Goal: Navigation & Orientation: Find specific page/section

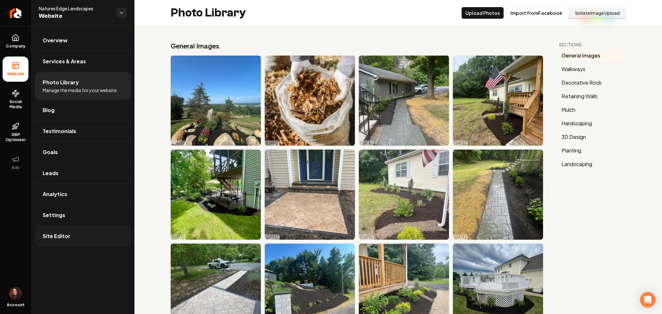
click at [75, 236] on link "Site Editor" at bounding box center [83, 236] width 96 height 21
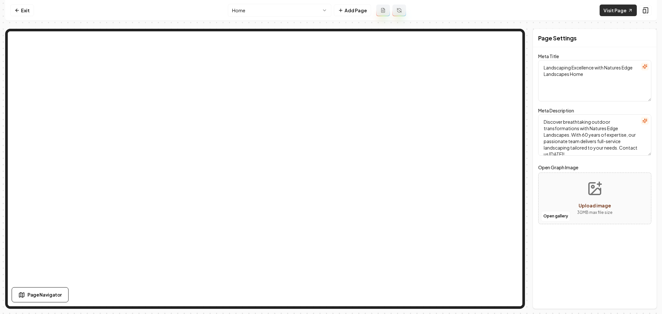
click at [611, 13] on link "Visit Page" at bounding box center [617, 11] width 37 height 12
click at [27, 14] on link "Exit" at bounding box center [22, 11] width 24 height 12
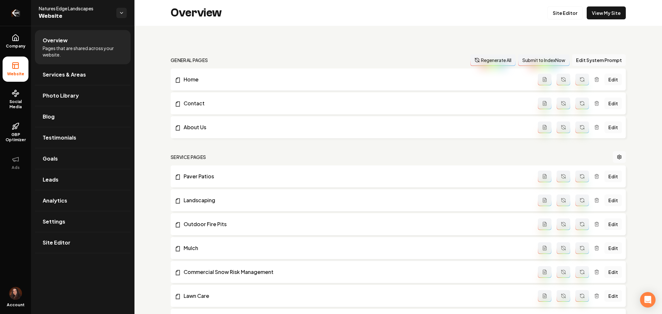
click at [21, 14] on link "Return to dashboard" at bounding box center [15, 13] width 31 height 26
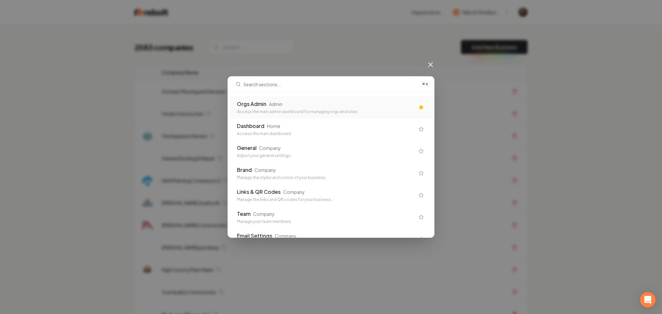
click at [246, 112] on div "Access the main admin dashboard for managing orgs and sites" at bounding box center [326, 111] width 178 height 5
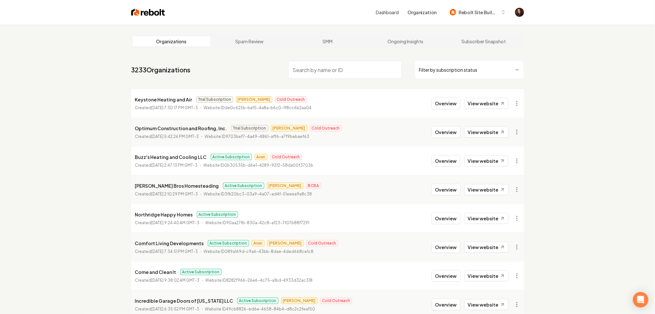
type input "r"
type input "y"
type input "oy"
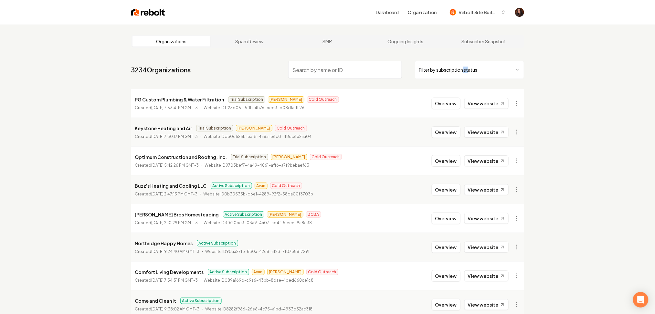
drag, startPoint x: 469, startPoint y: 58, endPoint x: 463, endPoint y: 67, distance: 10.4
click at [463, 67] on nav "3234 Organizations Filter by subscription status" at bounding box center [327, 72] width 393 height 28
click at [460, 70] on html "Dashboard Organization Rebolt Site Builder Organizations Spam Review SMM Ongoin…" at bounding box center [327, 157] width 655 height 314
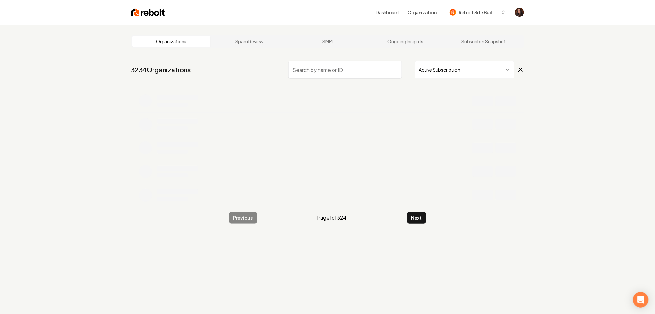
click at [477, 69] on html "Dashboard Organization Rebolt Site Builder Organizations Spam Review SMM Ongoin…" at bounding box center [327, 157] width 655 height 314
click at [431, 71] on html "Dashboard Organization Rebolt Site Builder Organizations Spam Review SMM Ongoin…" at bounding box center [327, 157] width 655 height 314
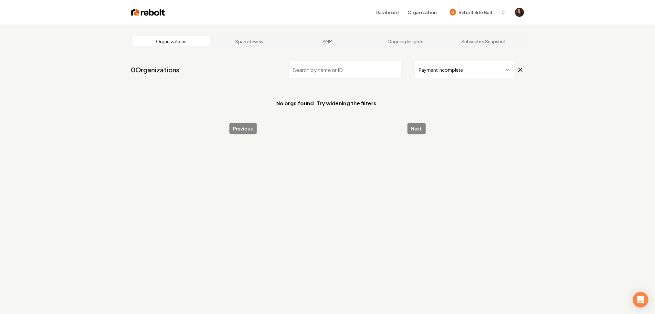
click at [456, 71] on html "Dashboard Organization Rebolt Site Builder Organizations Spam Review SMM Ongoin…" at bounding box center [327, 157] width 655 height 314
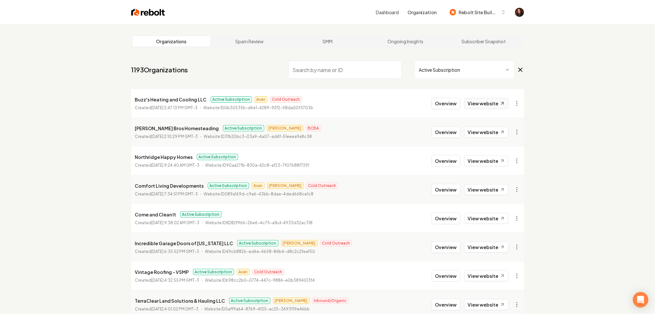
click at [483, 104] on link "View website" at bounding box center [486, 103] width 44 height 11
click at [495, 134] on link "View website" at bounding box center [486, 132] width 44 height 11
click at [494, 163] on link "View website" at bounding box center [486, 160] width 44 height 11
click at [490, 187] on link "View website" at bounding box center [486, 189] width 44 height 11
click at [487, 159] on link "View website" at bounding box center [486, 160] width 44 height 11
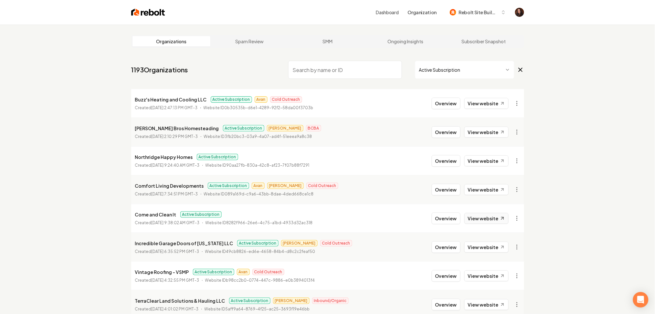
click at [483, 215] on link "View website" at bounding box center [486, 218] width 44 height 11
click at [488, 186] on link "View website" at bounding box center [486, 189] width 44 height 11
drag, startPoint x: 483, startPoint y: 250, endPoint x: 486, endPoint y: 258, distance: 8.7
click at [483, 250] on link "View website" at bounding box center [486, 247] width 44 height 11
click at [492, 280] on link "View website" at bounding box center [486, 275] width 44 height 11
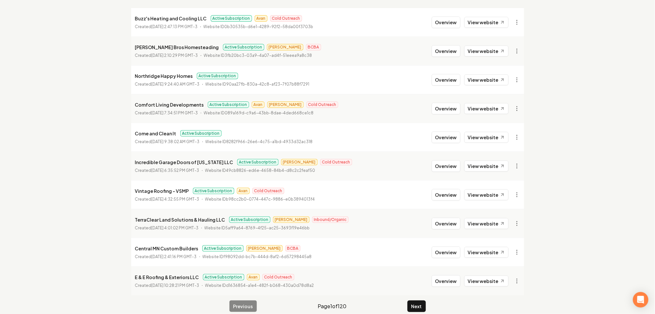
scroll to position [89, 0]
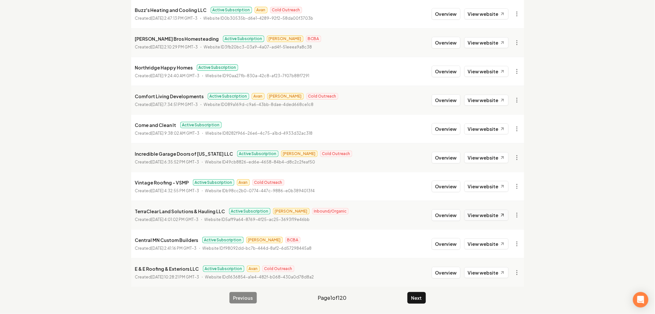
click at [488, 216] on link "View website" at bounding box center [486, 215] width 44 height 11
click at [489, 240] on link "View website" at bounding box center [486, 243] width 44 height 11
click at [488, 275] on link "View website" at bounding box center [486, 272] width 44 height 11
click at [498, 270] on link "View website" at bounding box center [486, 272] width 44 height 11
click at [411, 299] on button "Next" at bounding box center [416, 298] width 18 height 12
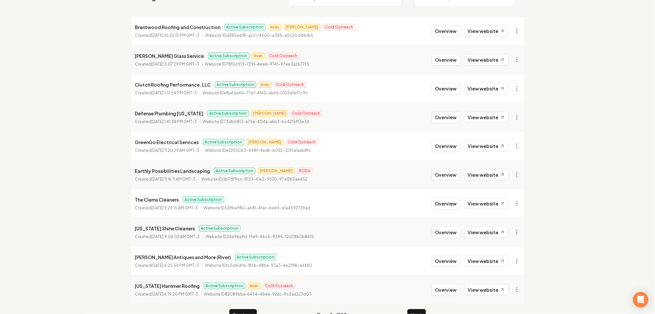
scroll to position [3, 0]
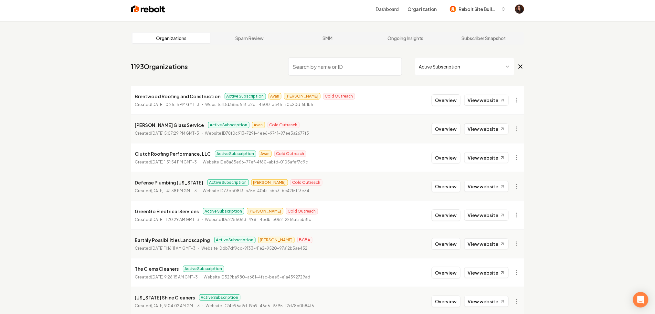
click at [476, 104] on link "View website" at bounding box center [486, 100] width 44 height 11
click at [482, 132] on link "View website" at bounding box center [486, 128] width 44 height 11
click at [482, 161] on link "View website" at bounding box center [486, 157] width 44 height 11
click at [482, 187] on link "View website" at bounding box center [486, 186] width 44 height 11
click at [487, 214] on link "View website" at bounding box center [486, 215] width 44 height 11
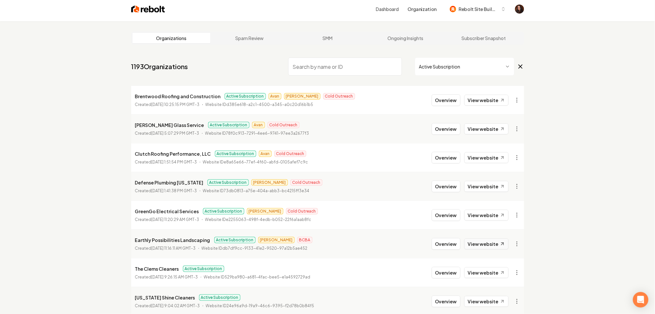
click at [487, 244] on link "View website" at bounding box center [486, 243] width 44 height 11
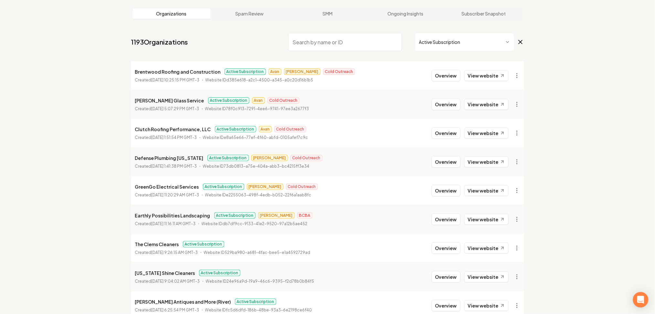
scroll to position [89, 0]
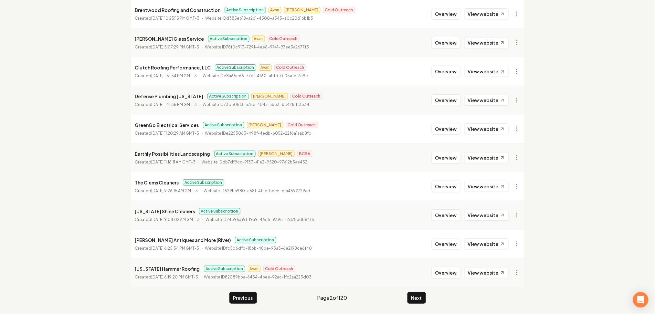
click at [491, 165] on li "Earthly Possibilities Landscaping Active Subscription [PERSON_NAME] BCBA Create…" at bounding box center [327, 157] width 393 height 29
click at [491, 158] on link "View website" at bounding box center [486, 157] width 44 height 11
click at [490, 184] on link "View website" at bounding box center [486, 186] width 44 height 11
click at [490, 215] on link "View website" at bounding box center [486, 215] width 44 height 11
click at [489, 250] on li "[PERSON_NAME] Antiques and More (River) Active Subscription Created [DATE] 6:25…" at bounding box center [327, 243] width 393 height 29
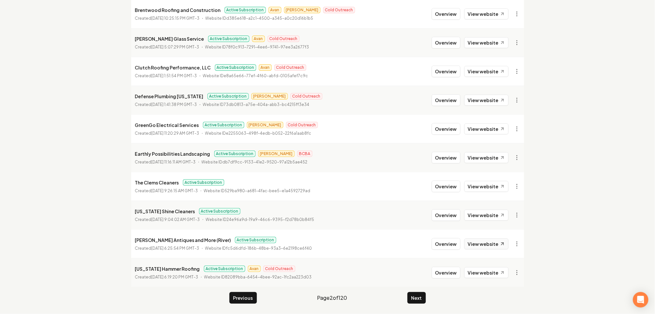
click at [488, 246] on link "View website" at bounding box center [486, 243] width 44 height 11
click at [494, 275] on link "View website" at bounding box center [486, 272] width 44 height 11
click at [412, 301] on button "Next" at bounding box center [416, 298] width 18 height 12
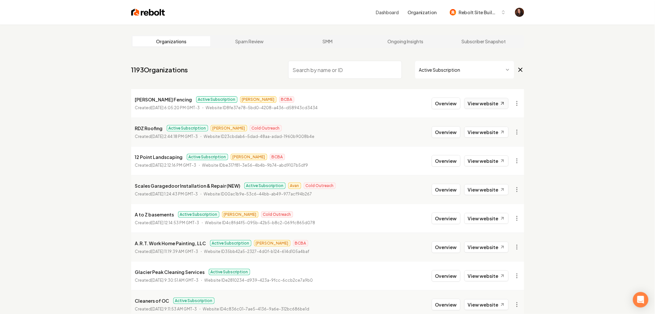
click at [499, 104] on icon at bounding box center [501, 103] width 5 height 5
click at [498, 136] on link "View website" at bounding box center [486, 132] width 44 height 11
click at [493, 159] on link "View website" at bounding box center [486, 160] width 44 height 11
click at [493, 190] on link "View website" at bounding box center [486, 189] width 44 height 11
click at [495, 223] on link "View website" at bounding box center [486, 218] width 44 height 11
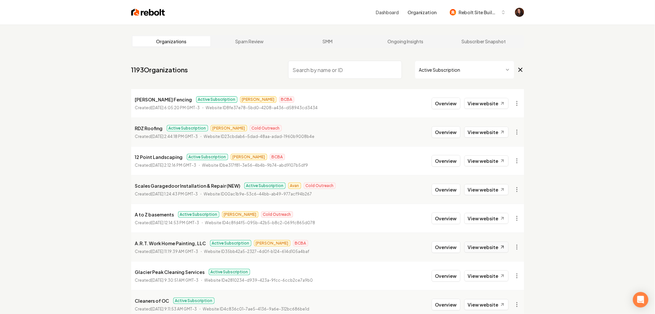
click at [495, 246] on link "View website" at bounding box center [486, 247] width 44 height 11
click at [494, 278] on link "View website" at bounding box center [486, 275] width 44 height 11
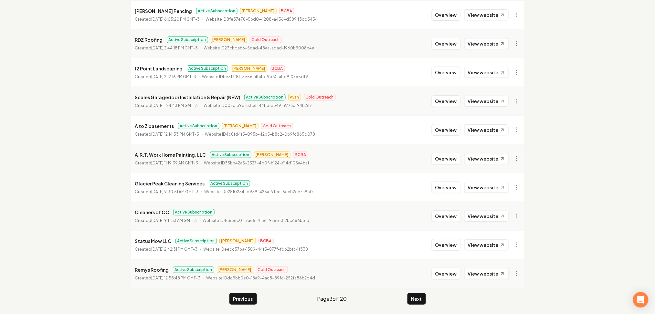
scroll to position [89, 0]
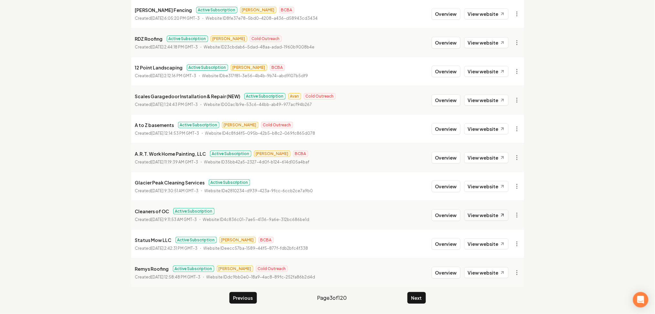
click at [493, 220] on link "View website" at bounding box center [486, 215] width 44 height 11
click at [493, 239] on link "View website" at bounding box center [486, 243] width 44 height 11
click at [493, 268] on link "View website" at bounding box center [486, 272] width 44 height 11
click at [420, 300] on button "Next" at bounding box center [416, 298] width 18 height 12
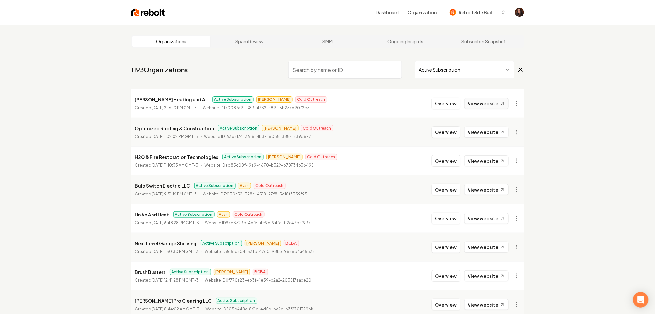
click at [481, 99] on link "View website" at bounding box center [486, 103] width 44 height 11
click at [478, 131] on link "View website" at bounding box center [486, 132] width 44 height 11
click at [481, 165] on link "View website" at bounding box center [486, 160] width 44 height 11
click at [481, 187] on link "View website" at bounding box center [486, 189] width 44 height 11
click at [489, 223] on link "View website" at bounding box center [486, 218] width 44 height 11
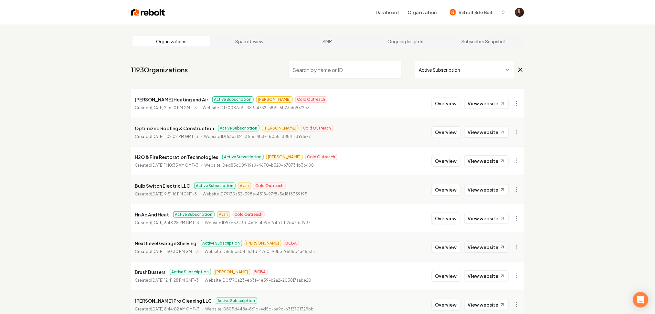
click at [488, 250] on link "View website" at bounding box center [486, 247] width 44 height 11
click at [490, 277] on link "View website" at bounding box center [486, 275] width 44 height 11
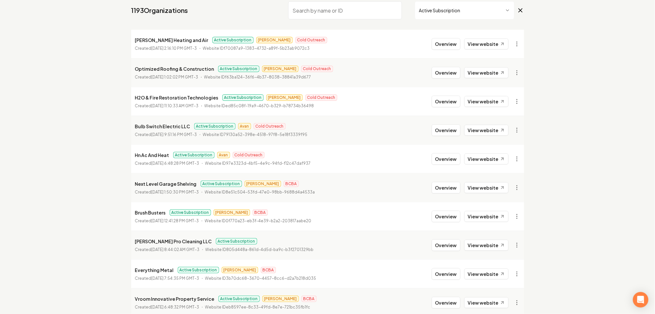
scroll to position [89, 0]
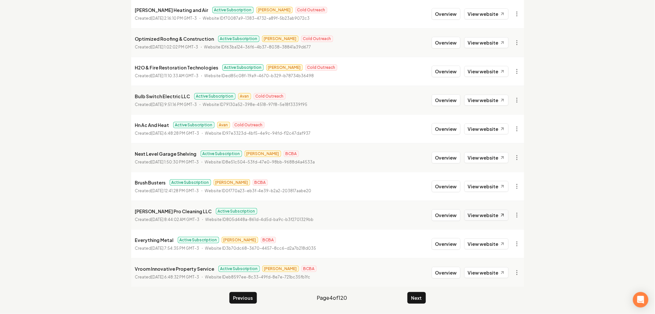
click at [480, 213] on link "View website" at bounding box center [486, 215] width 44 height 11
click at [487, 240] on link "View website" at bounding box center [486, 243] width 44 height 11
click at [490, 271] on link "View website" at bounding box center [486, 272] width 44 height 11
click at [419, 299] on button "Next" at bounding box center [416, 298] width 18 height 12
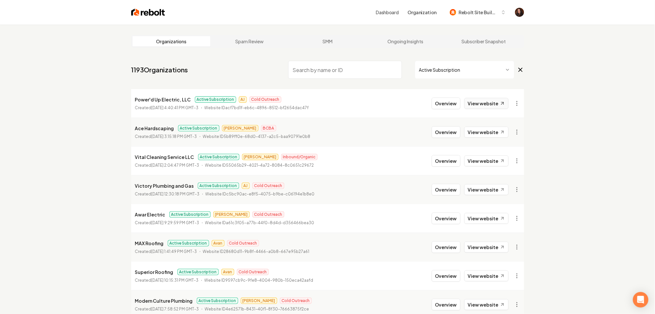
click at [484, 106] on link "View website" at bounding box center [486, 103] width 44 height 11
click at [486, 132] on link "View website" at bounding box center [486, 132] width 44 height 11
click at [486, 161] on link "View website" at bounding box center [486, 160] width 44 height 11
drag, startPoint x: 489, startPoint y: 193, endPoint x: 494, endPoint y: 213, distance: 21.2
click at [489, 192] on link "View website" at bounding box center [486, 189] width 44 height 11
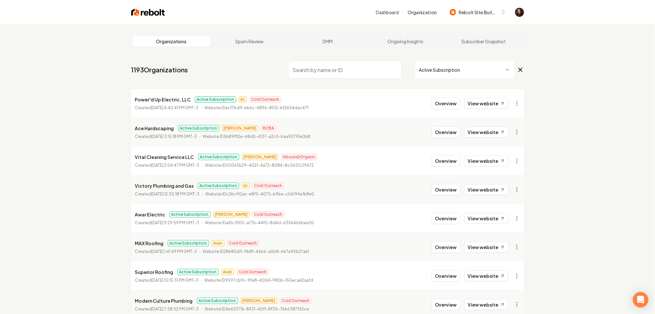
drag, startPoint x: 494, startPoint y: 222, endPoint x: 493, endPoint y: 226, distance: 3.9
click at [494, 223] on link "View website" at bounding box center [486, 218] width 44 height 11
click at [480, 251] on link "View website" at bounding box center [486, 247] width 44 height 11
click at [482, 279] on link "View website" at bounding box center [486, 275] width 44 height 11
click at [488, 305] on link "View website" at bounding box center [486, 304] width 44 height 11
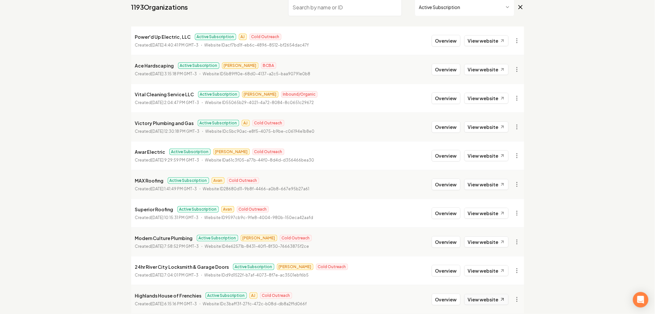
scroll to position [89, 0]
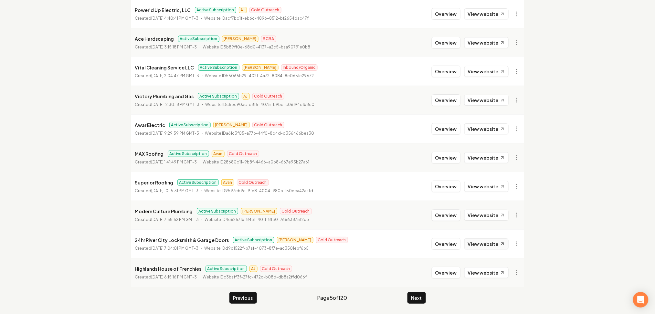
click at [475, 244] on link "View website" at bounding box center [486, 243] width 44 height 11
click at [480, 272] on link "View website" at bounding box center [486, 272] width 44 height 11
click at [419, 298] on button "Next" at bounding box center [416, 298] width 18 height 12
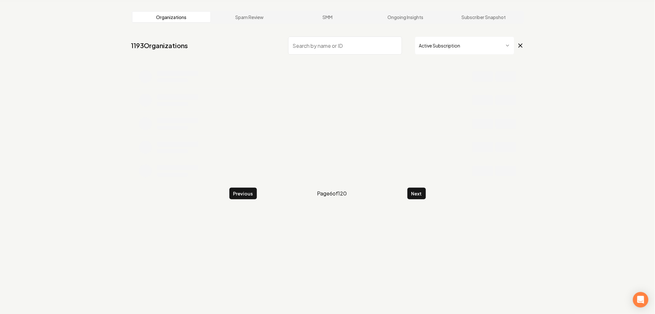
scroll to position [89, 0]
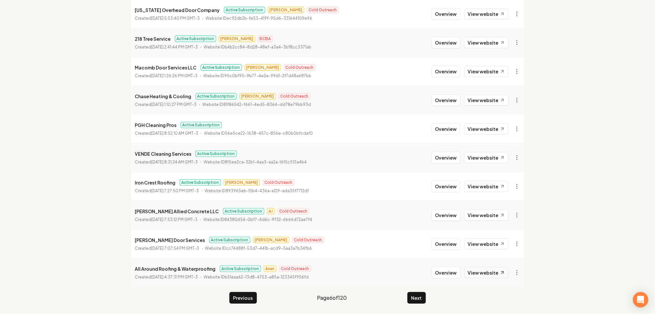
click at [484, 275] on link "View website" at bounding box center [486, 272] width 44 height 11
click at [484, 240] on link "View website" at bounding box center [486, 243] width 44 height 11
click at [482, 212] on link "View website" at bounding box center [486, 215] width 44 height 11
click at [485, 179] on li "Iron Crest Roofing Active Subscription [PERSON_NAME] Cold Outreach Created [DAT…" at bounding box center [327, 186] width 393 height 29
click at [488, 184] on link "View website" at bounding box center [486, 186] width 44 height 11
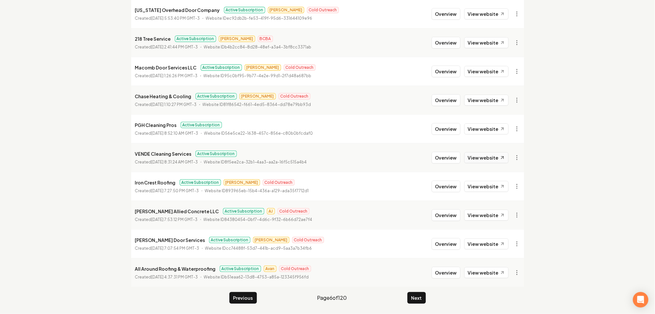
click at [488, 159] on link "View website" at bounding box center [486, 157] width 44 height 11
click at [488, 130] on link "View website" at bounding box center [486, 128] width 44 height 11
click at [487, 100] on link "View website" at bounding box center [486, 100] width 44 height 11
click at [486, 71] on link "View website" at bounding box center [486, 71] width 44 height 11
click at [491, 46] on link "View website" at bounding box center [486, 42] width 44 height 11
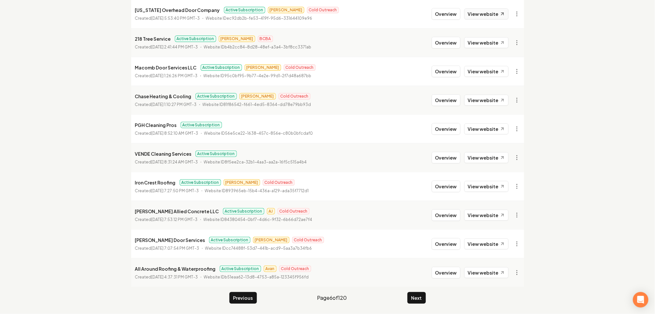
click at [495, 17] on link "View website" at bounding box center [486, 13] width 44 height 11
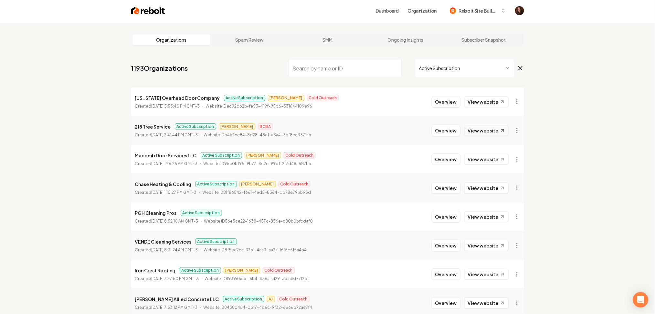
scroll to position [0, 0]
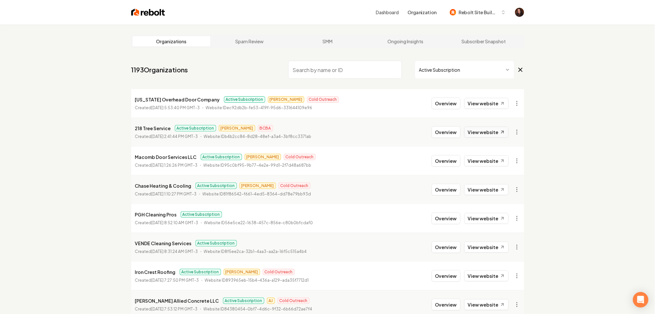
click at [487, 137] on link "View website" at bounding box center [486, 132] width 44 height 11
click at [489, 106] on link "View website" at bounding box center [486, 103] width 44 height 11
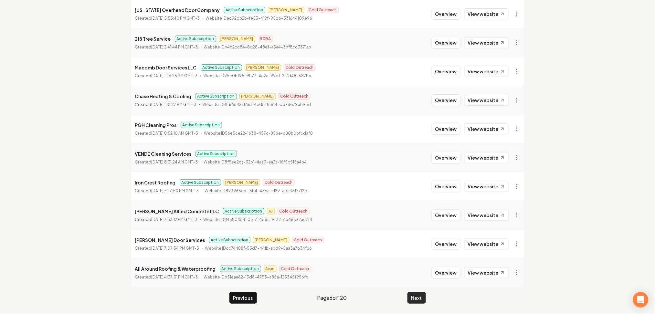
click at [409, 298] on button "Next" at bounding box center [416, 298] width 18 height 12
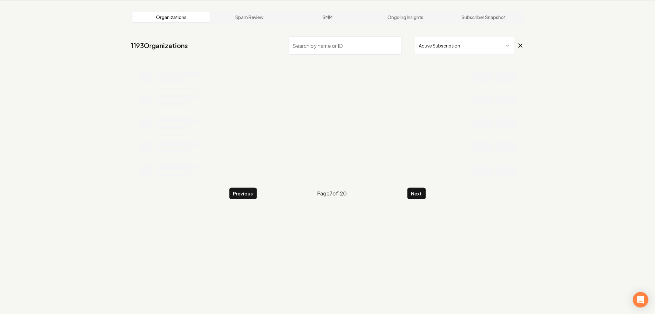
scroll to position [89, 0]
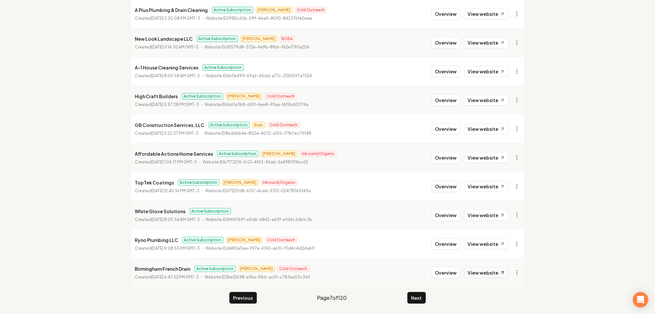
click at [481, 269] on link "View website" at bounding box center [486, 272] width 44 height 11
click at [482, 248] on link "View website" at bounding box center [486, 243] width 44 height 11
click at [481, 219] on link "View website" at bounding box center [486, 215] width 44 height 11
click at [474, 183] on link "View website" at bounding box center [486, 186] width 44 height 11
click at [469, 152] on div "Overview View website" at bounding box center [470, 158] width 77 height 12
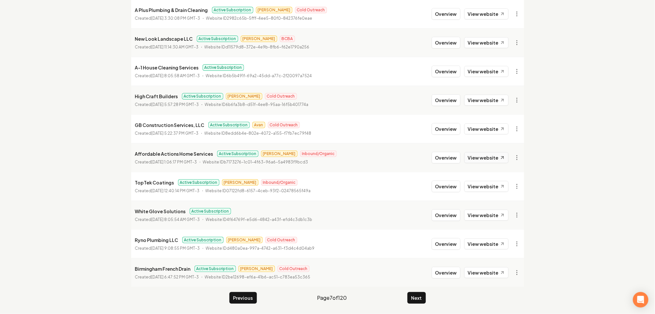
click at [472, 155] on link "View website" at bounding box center [486, 157] width 44 height 11
click at [482, 131] on link "View website" at bounding box center [486, 128] width 44 height 11
click at [480, 95] on link "View website" at bounding box center [486, 100] width 44 height 11
click at [477, 68] on link "View website" at bounding box center [486, 71] width 44 height 11
click at [481, 48] on link "View website" at bounding box center [486, 42] width 44 height 11
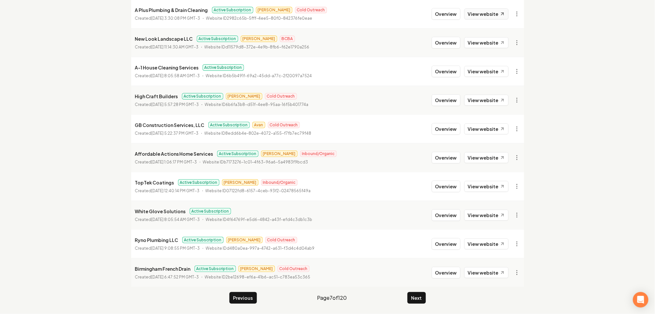
click at [478, 16] on link "View website" at bounding box center [486, 13] width 44 height 11
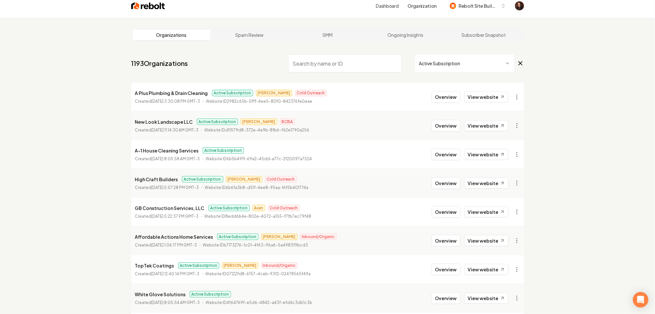
scroll to position [3, 0]
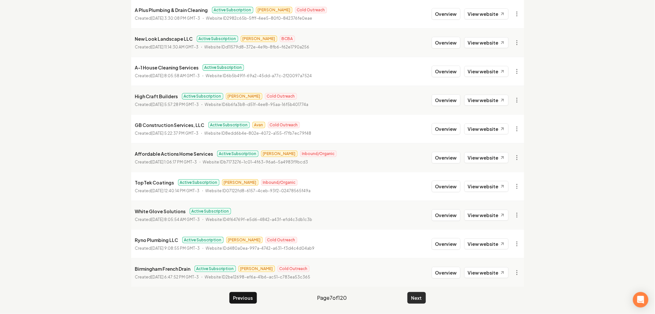
click at [421, 298] on button "Next" at bounding box center [416, 298] width 18 height 12
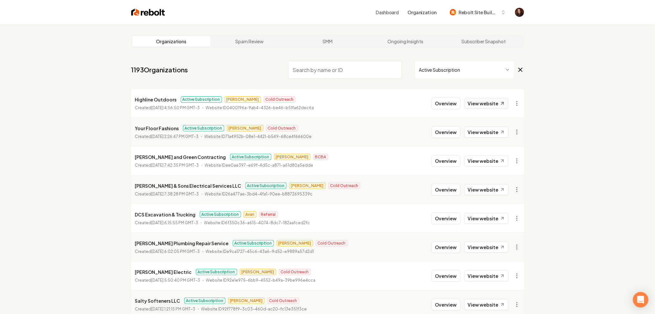
click at [489, 99] on link "View website" at bounding box center [486, 103] width 44 height 11
click at [487, 127] on link "View website" at bounding box center [486, 132] width 44 height 11
click at [483, 163] on link "View website" at bounding box center [486, 160] width 44 height 11
click at [483, 192] on link "View website" at bounding box center [486, 189] width 44 height 11
click at [489, 217] on link "View website" at bounding box center [486, 218] width 44 height 11
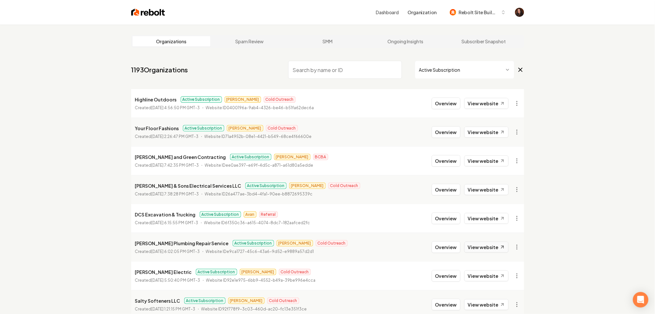
click at [489, 247] on link "View website" at bounding box center [486, 247] width 44 height 11
click at [482, 279] on link "View website" at bounding box center [486, 275] width 44 height 11
click at [486, 308] on link "View website" at bounding box center [486, 304] width 44 height 11
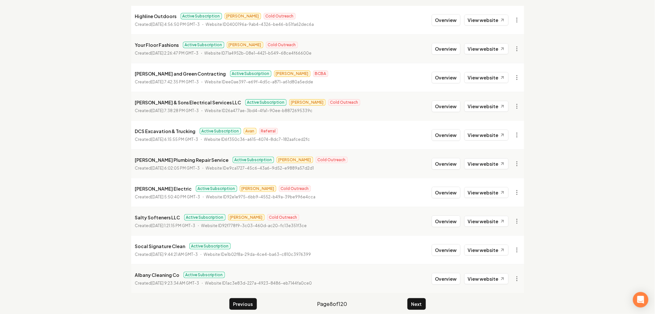
scroll to position [89, 0]
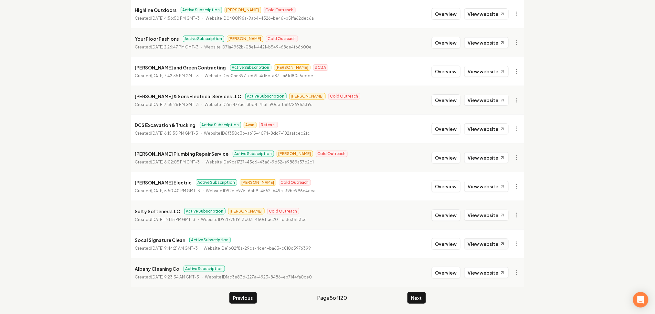
click at [478, 240] on link "View website" at bounding box center [486, 243] width 44 height 11
click at [480, 270] on link "View website" at bounding box center [486, 272] width 44 height 11
click at [423, 294] on button "Next" at bounding box center [416, 298] width 18 height 12
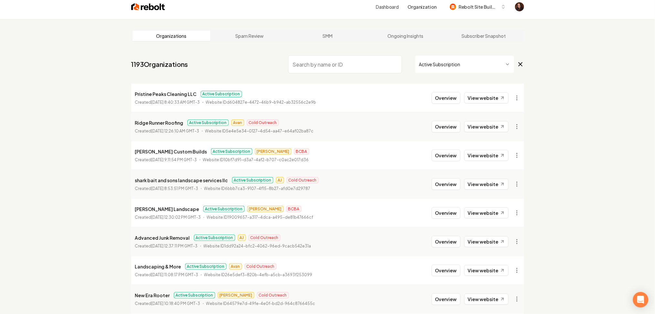
scroll to position [3, 0]
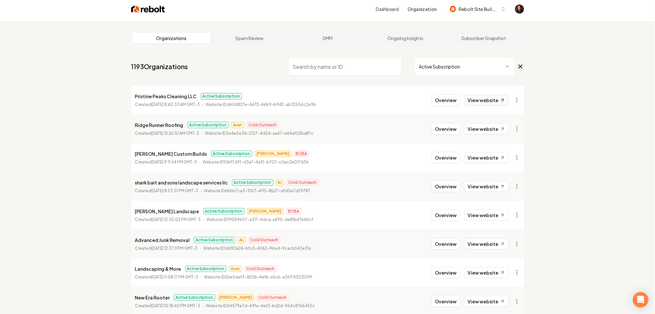
click at [478, 99] on link "View website" at bounding box center [486, 100] width 44 height 11
click at [490, 131] on link "View website" at bounding box center [486, 128] width 44 height 11
click at [487, 162] on link "View website" at bounding box center [486, 157] width 44 height 11
click at [488, 184] on link "View website" at bounding box center [486, 186] width 44 height 11
click at [476, 217] on link "View website" at bounding box center [486, 215] width 44 height 11
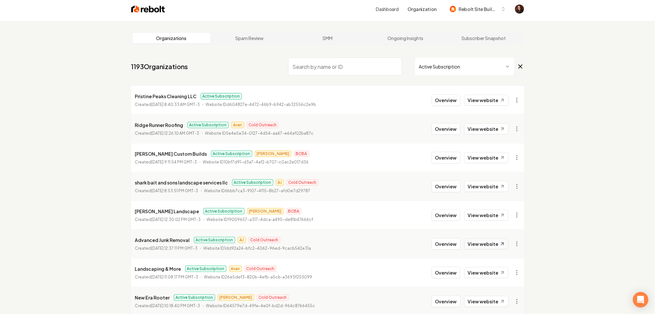
click at [485, 247] on link "View website" at bounding box center [486, 243] width 44 height 11
click at [488, 274] on link "View website" at bounding box center [486, 272] width 44 height 11
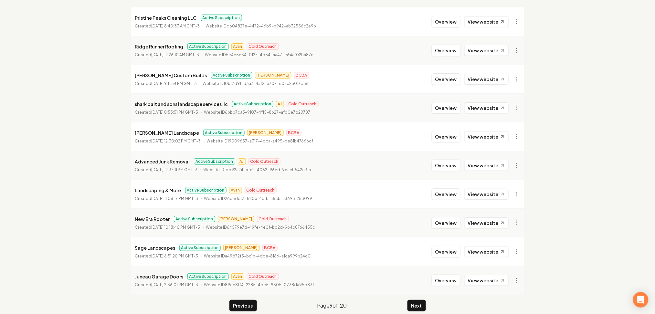
scroll to position [89, 0]
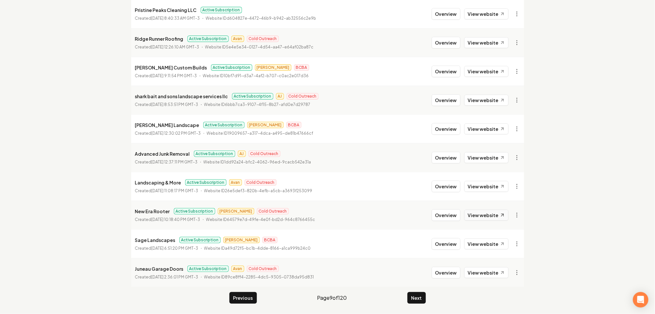
click at [487, 217] on link "View website" at bounding box center [486, 215] width 44 height 11
click at [493, 249] on link "View website" at bounding box center [486, 243] width 44 height 11
click at [491, 269] on link "View website" at bounding box center [486, 272] width 44 height 11
click at [417, 303] on button "Next" at bounding box center [416, 298] width 18 height 12
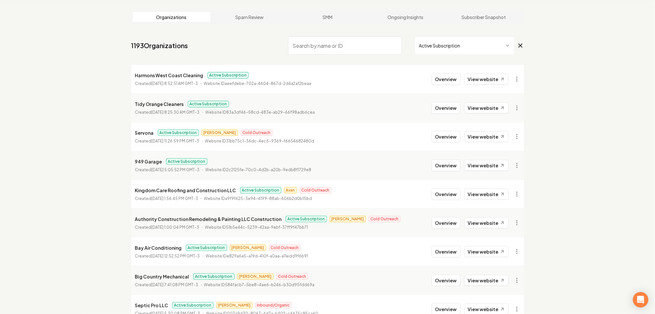
scroll to position [89, 0]
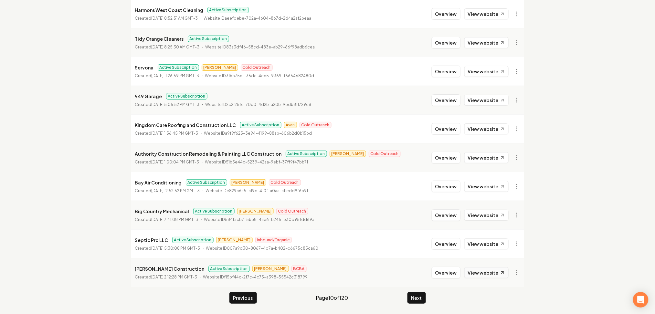
drag, startPoint x: 487, startPoint y: 275, endPoint x: 488, endPoint y: 270, distance: 5.0
click at [487, 275] on link "View website" at bounding box center [486, 272] width 44 height 11
drag, startPoint x: 491, startPoint y: 240, endPoint x: 490, endPoint y: 233, distance: 7.1
click at [491, 240] on link "View website" at bounding box center [486, 243] width 44 height 11
click at [490, 216] on link "View website" at bounding box center [486, 215] width 44 height 11
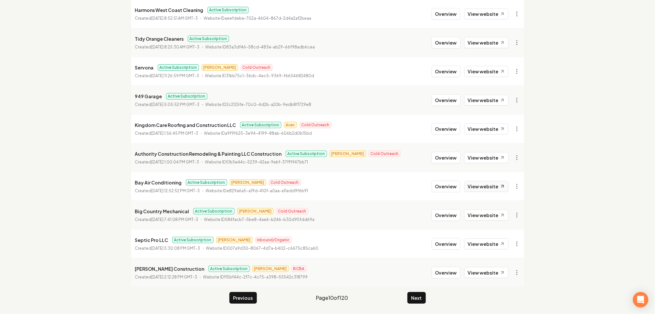
click at [483, 183] on link "View website" at bounding box center [486, 186] width 44 height 11
drag, startPoint x: 480, startPoint y: 154, endPoint x: 483, endPoint y: 142, distance: 12.7
click at [480, 153] on link "View website" at bounding box center [486, 157] width 44 height 11
click at [485, 125] on link "View website" at bounding box center [486, 128] width 44 height 11
click at [485, 99] on link "View website" at bounding box center [486, 100] width 44 height 11
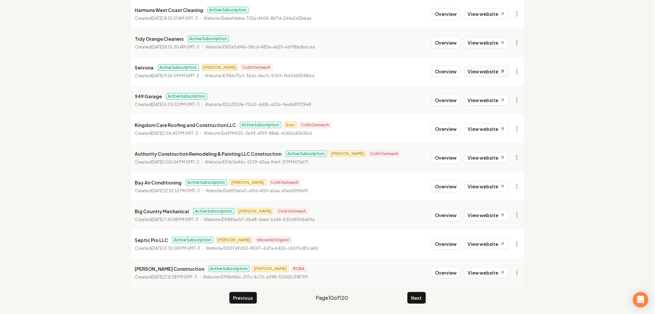
drag, startPoint x: 477, startPoint y: 70, endPoint x: 481, endPoint y: 47, distance: 23.8
click at [477, 70] on link "View website" at bounding box center [486, 71] width 44 height 11
click at [481, 41] on link "View website" at bounding box center [486, 42] width 44 height 11
click at [479, 16] on link "View website" at bounding box center [486, 13] width 44 height 11
click at [419, 296] on button "Next" at bounding box center [416, 298] width 18 height 12
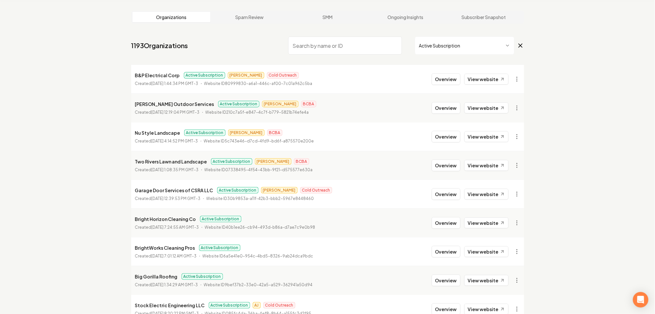
scroll to position [89, 0]
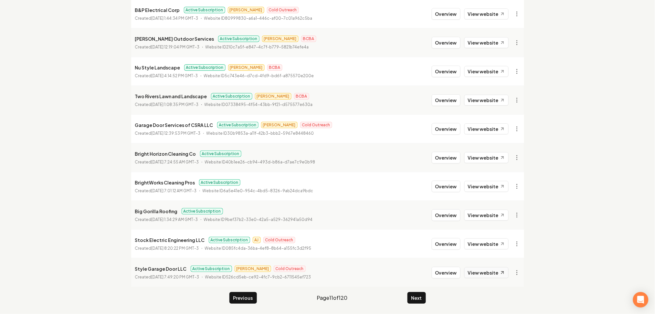
click at [483, 276] on link "View website" at bounding box center [486, 272] width 44 height 11
click at [483, 242] on link "View website" at bounding box center [486, 243] width 44 height 11
click at [485, 220] on link "View website" at bounding box center [486, 215] width 44 height 11
drag, startPoint x: 478, startPoint y: 185, endPoint x: 479, endPoint y: 169, distance: 16.8
click at [478, 185] on link "View website" at bounding box center [486, 186] width 44 height 11
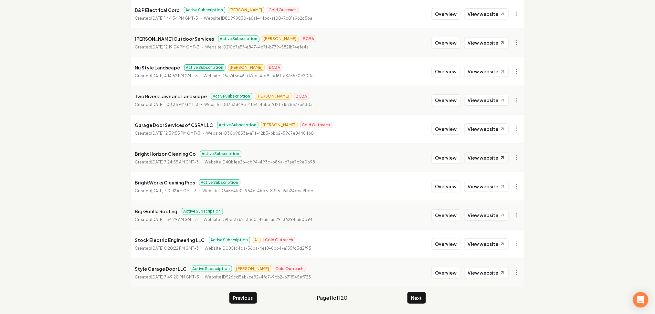
click at [481, 161] on link "View website" at bounding box center [486, 157] width 44 height 11
click at [478, 127] on link "View website" at bounding box center [486, 128] width 44 height 11
click at [478, 104] on link "View website" at bounding box center [486, 100] width 44 height 11
click at [477, 75] on link "View website" at bounding box center [486, 71] width 44 height 11
click at [467, 38] on link "View website" at bounding box center [486, 42] width 44 height 11
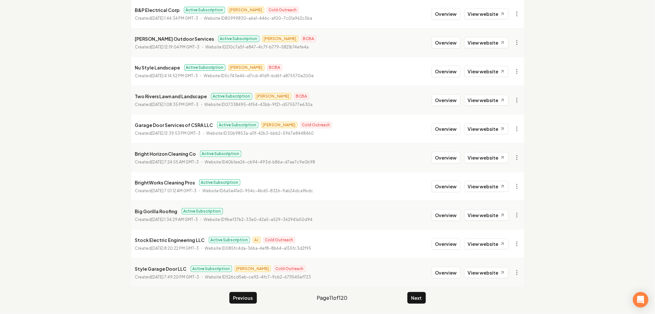
click at [477, 22] on li "B&P Electrical Corp Active Subscription Omar Cold Outreach Created [DATE] 1:44:…" at bounding box center [327, 14] width 393 height 28
click at [476, 19] on div "Overview View website" at bounding box center [470, 14] width 77 height 12
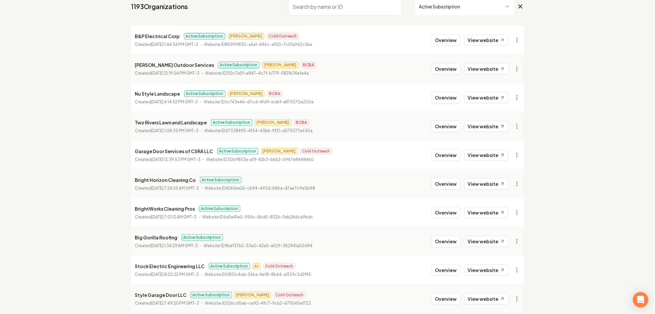
scroll to position [47, 0]
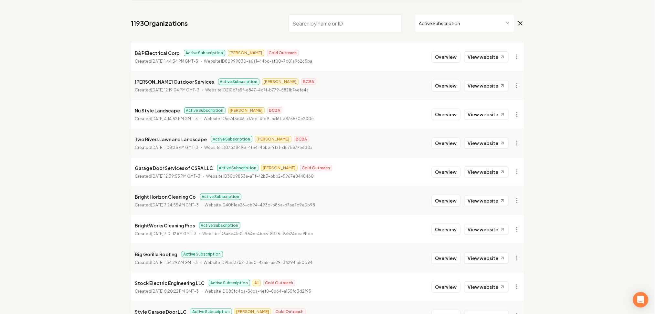
click at [482, 64] on li "B&P Electrical Corp Active Subscription Omar Cold Outreach Created [DATE] 1:44:…" at bounding box center [327, 57] width 393 height 28
click at [480, 58] on link "View website" at bounding box center [486, 56] width 44 height 11
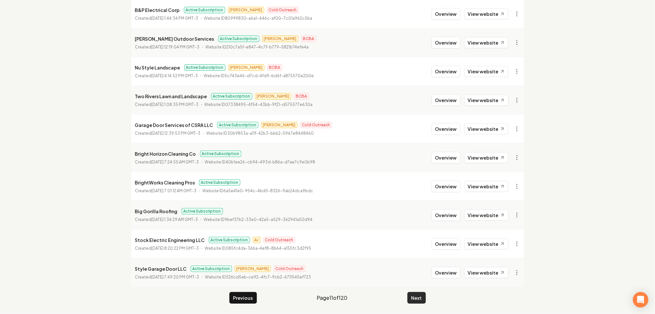
drag, startPoint x: 412, startPoint y: 305, endPoint x: 415, endPoint y: 301, distance: 5.5
click at [412, 305] on main "Organizations Spam Review SMM Ongoing Insights Subscriber Snapshot 1193 Organiz…" at bounding box center [328, 124] width 414 height 379
click at [415, 300] on button "Next" at bounding box center [416, 298] width 18 height 12
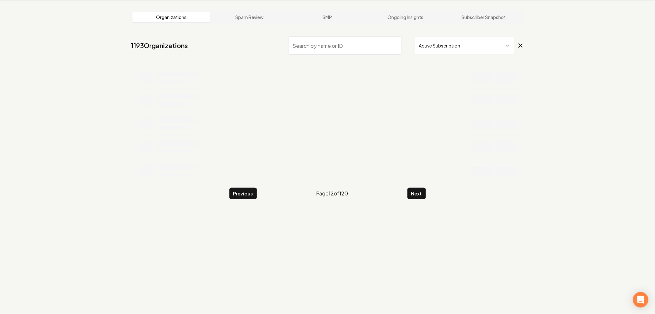
scroll to position [89, 0]
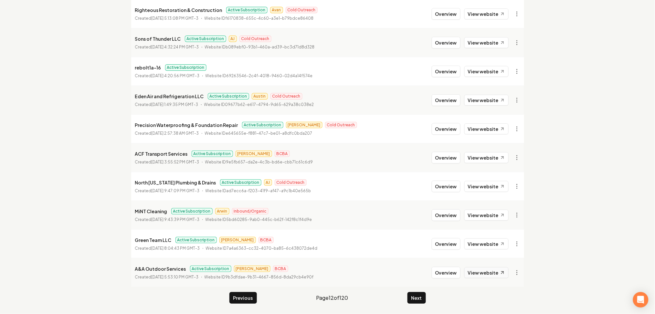
click at [481, 268] on link "View website" at bounding box center [486, 272] width 44 height 11
click at [484, 239] on link "View website" at bounding box center [486, 243] width 44 height 11
click at [479, 213] on link "View website" at bounding box center [486, 215] width 44 height 11
click at [479, 187] on link "View website" at bounding box center [486, 186] width 44 height 11
click at [485, 158] on link "View website" at bounding box center [486, 157] width 44 height 11
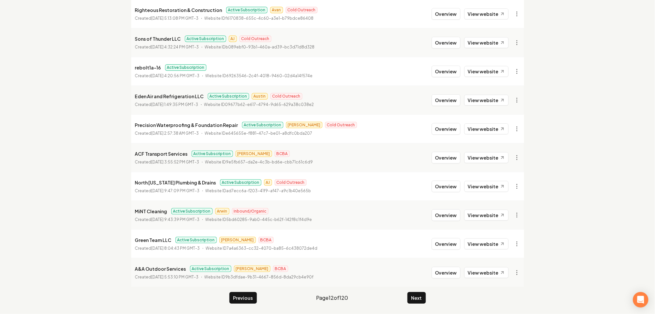
click at [481, 114] on li "Eden Air and Refrigeration LLC Active Subscription Austin Cold Outreach Created…" at bounding box center [327, 100] width 393 height 29
click at [481, 124] on link "View website" at bounding box center [486, 128] width 44 height 11
click at [478, 90] on li "Eden Air and Refrigeration LLC Active Subscription Austin Cold Outreach Created…" at bounding box center [327, 100] width 393 height 29
drag, startPoint x: 479, startPoint y: 94, endPoint x: 483, endPoint y: 90, distance: 5.0
click at [482, 96] on li "Eden Air and Refrigeration LLC Active Subscription Austin Cold Outreach Created…" at bounding box center [327, 100] width 393 height 29
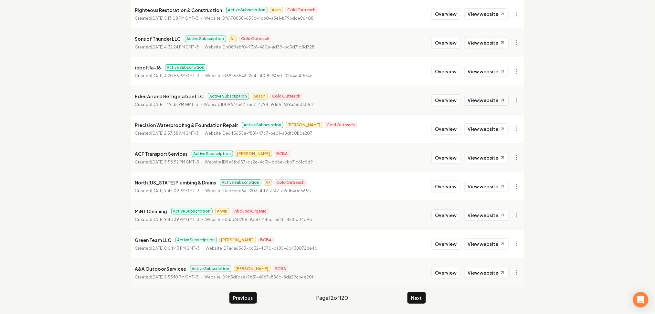
click at [492, 99] on link "View website" at bounding box center [486, 100] width 44 height 11
click at [492, 66] on link "View website" at bounding box center [486, 71] width 44 height 11
click at [482, 36] on li "Sons of Thunder LLC Active Subscription AJ Cold Outreach Created [DATE] 4:32:24…" at bounding box center [327, 42] width 393 height 29
click at [493, 44] on link "View website" at bounding box center [486, 42] width 44 height 11
click at [490, 19] on div "Overview View website" at bounding box center [470, 14] width 77 height 12
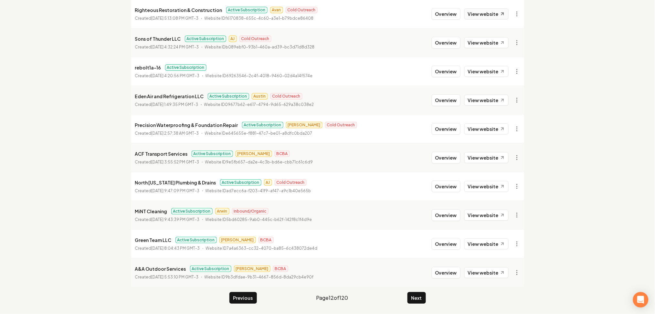
click at [491, 16] on link "View website" at bounding box center [486, 13] width 44 height 11
click at [418, 297] on button "Next" at bounding box center [416, 298] width 18 height 12
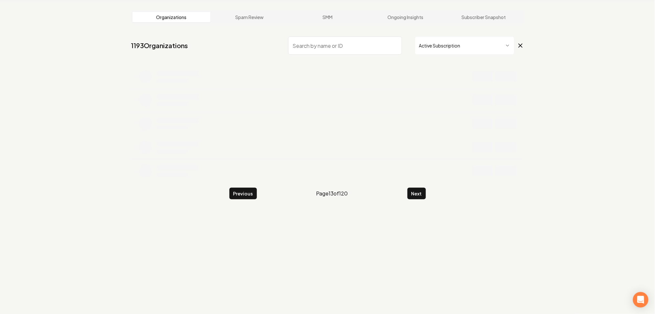
scroll to position [89, 0]
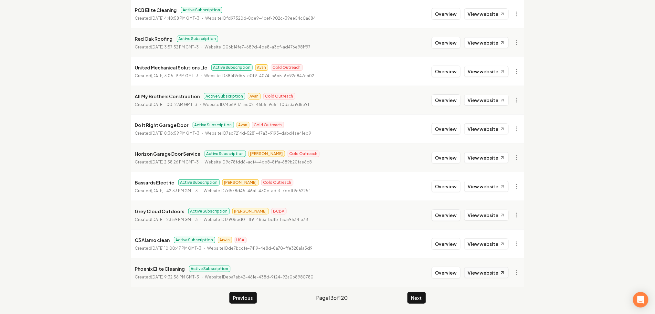
click at [480, 274] on link "View website" at bounding box center [486, 272] width 44 height 11
click at [488, 242] on link "View website" at bounding box center [486, 243] width 44 height 11
click at [492, 215] on link "View website" at bounding box center [486, 215] width 44 height 11
click at [480, 182] on link "View website" at bounding box center [486, 186] width 44 height 11
click at [484, 156] on link "View website" at bounding box center [486, 157] width 44 height 11
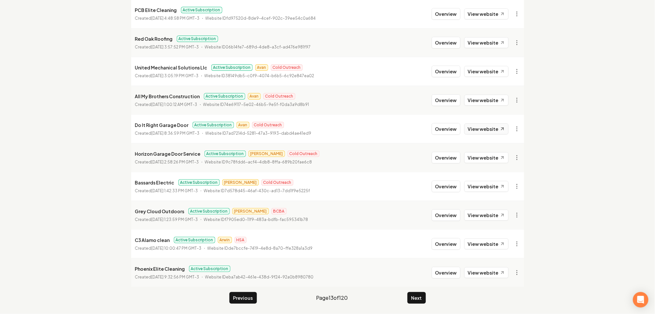
click at [481, 134] on link "View website" at bounding box center [486, 128] width 44 height 11
click at [478, 100] on link "View website" at bounding box center [486, 100] width 44 height 11
click at [473, 73] on link "View website" at bounding box center [486, 71] width 44 height 11
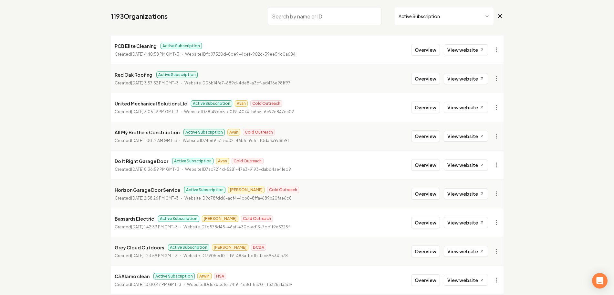
scroll to position [49, 0]
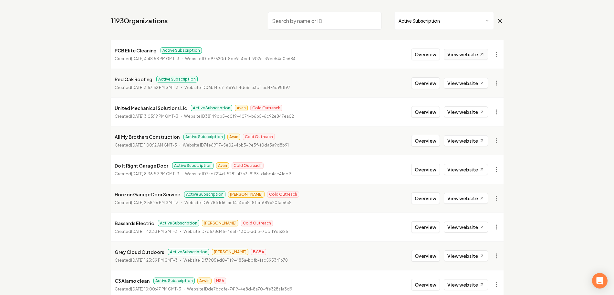
click at [474, 58] on link "View website" at bounding box center [466, 54] width 44 height 11
click at [473, 80] on link "View website" at bounding box center [466, 83] width 44 height 11
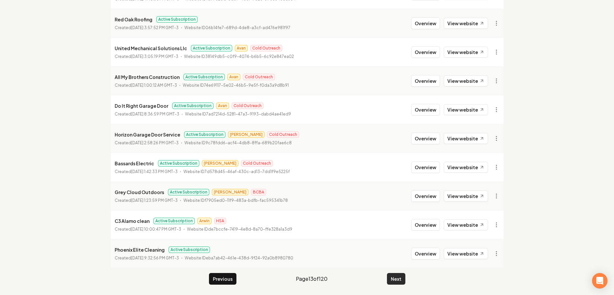
click at [403, 279] on button "Next" at bounding box center [396, 279] width 18 height 12
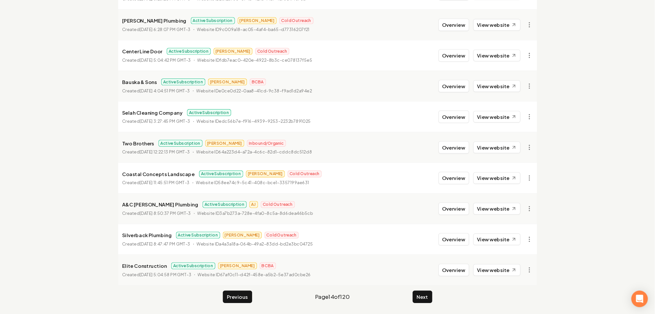
scroll to position [89, 0]
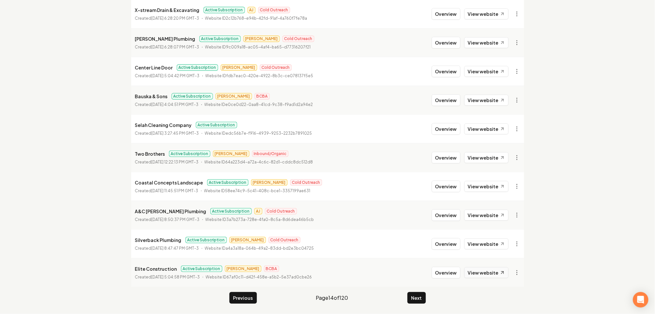
click at [482, 275] on link "View website" at bounding box center [486, 272] width 44 height 11
click at [487, 248] on link "View website" at bounding box center [486, 243] width 44 height 11
click at [488, 217] on link "View website" at bounding box center [486, 215] width 44 height 11
click at [484, 181] on link "View website" at bounding box center [486, 186] width 44 height 11
click at [484, 156] on link "View website" at bounding box center [486, 157] width 44 height 11
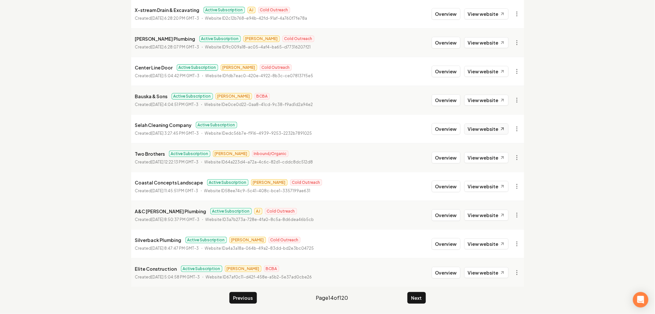
click at [474, 123] on link "View website" at bounding box center [486, 128] width 44 height 11
click at [474, 104] on link "View website" at bounding box center [486, 100] width 44 height 11
drag, startPoint x: 474, startPoint y: 72, endPoint x: 474, endPoint y: 62, distance: 10.0
click at [474, 72] on link "View website" at bounding box center [486, 71] width 44 height 11
click at [477, 47] on link "View website" at bounding box center [486, 42] width 44 height 11
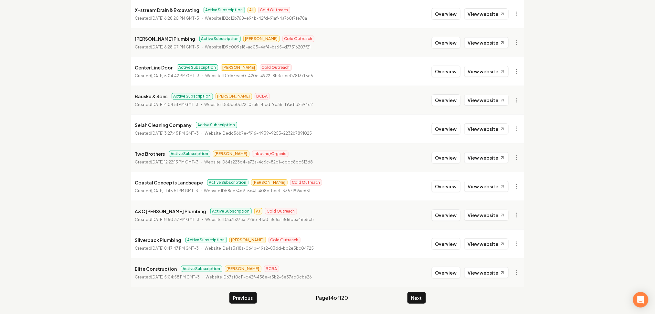
click at [477, 19] on div "Overview View website" at bounding box center [470, 14] width 77 height 12
click at [478, 16] on link "View website" at bounding box center [486, 13] width 44 height 11
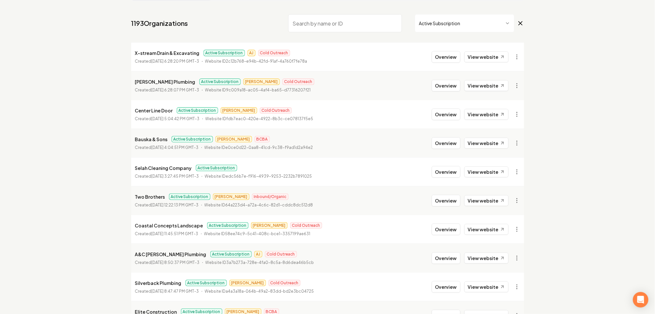
scroll to position [0, 0]
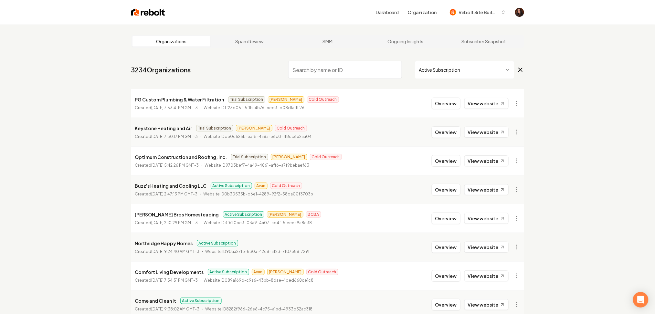
click at [305, 67] on input "search" at bounding box center [345, 70] width 114 height 18
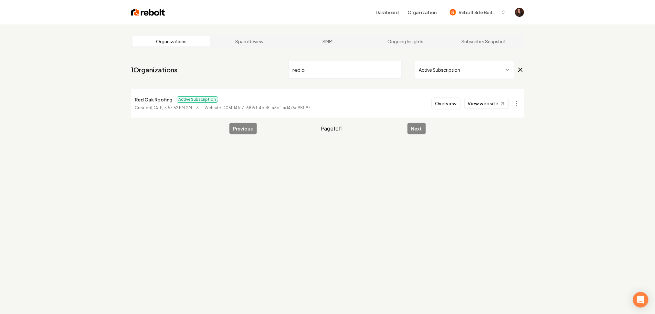
type input "red o"
